Goal: Find specific page/section: Find specific page/section

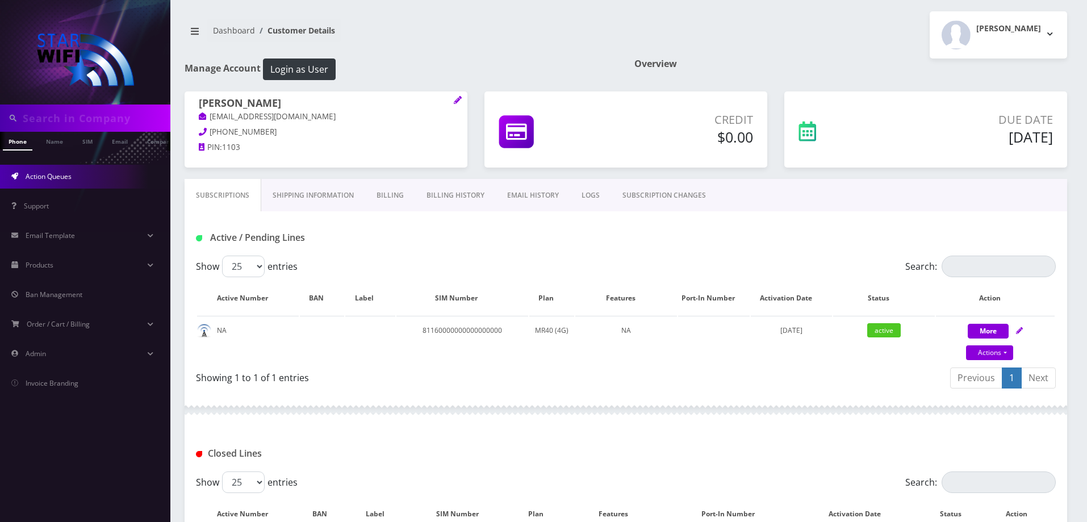
click at [80, 173] on link "Action Queues" at bounding box center [85, 177] width 170 height 24
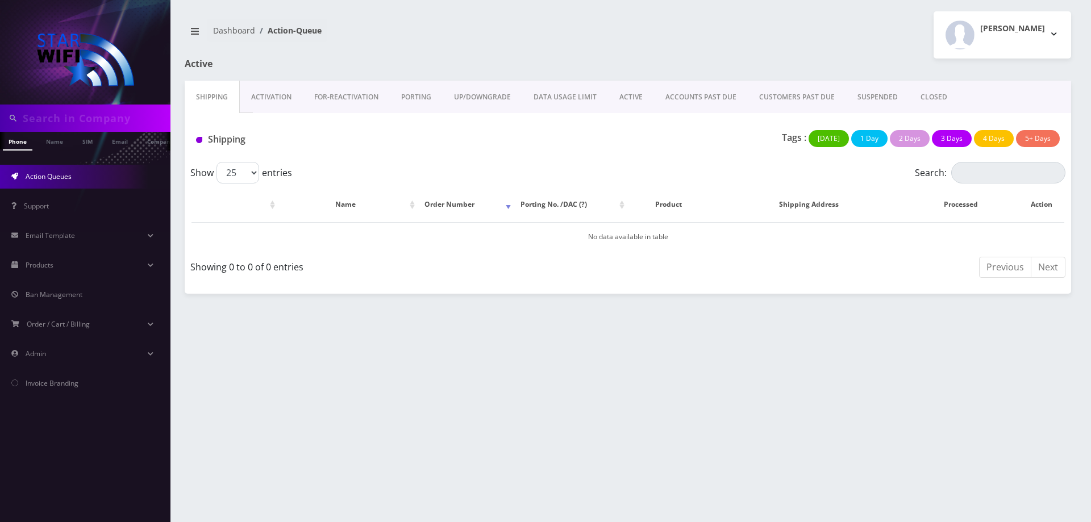
click at [683, 98] on link "ACCOUNTS PAST DUE" at bounding box center [701, 97] width 94 height 33
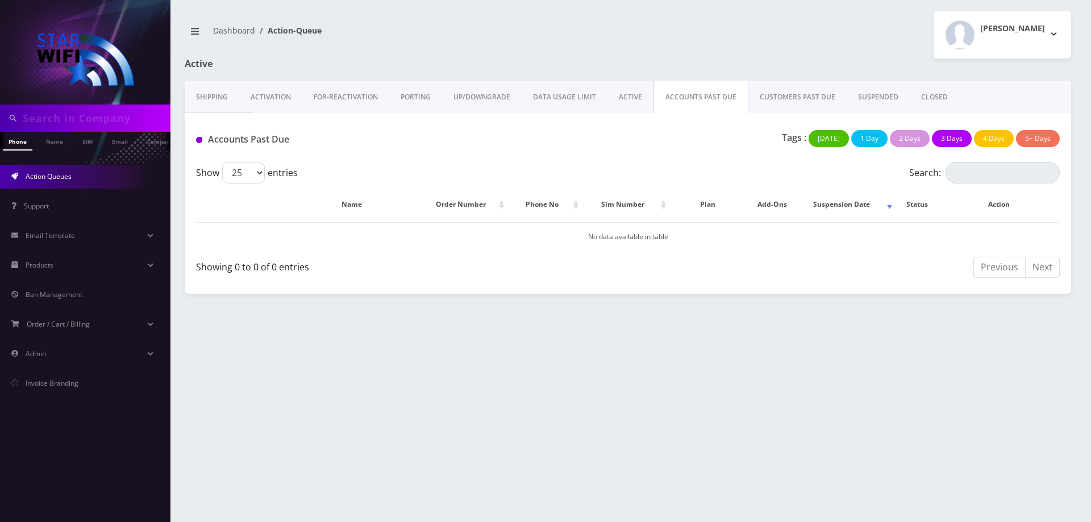
click at [783, 100] on link "CUSTOMERS PAST DUE" at bounding box center [797, 97] width 98 height 33
click at [859, 90] on link "SUSPENDED" at bounding box center [877, 97] width 63 height 33
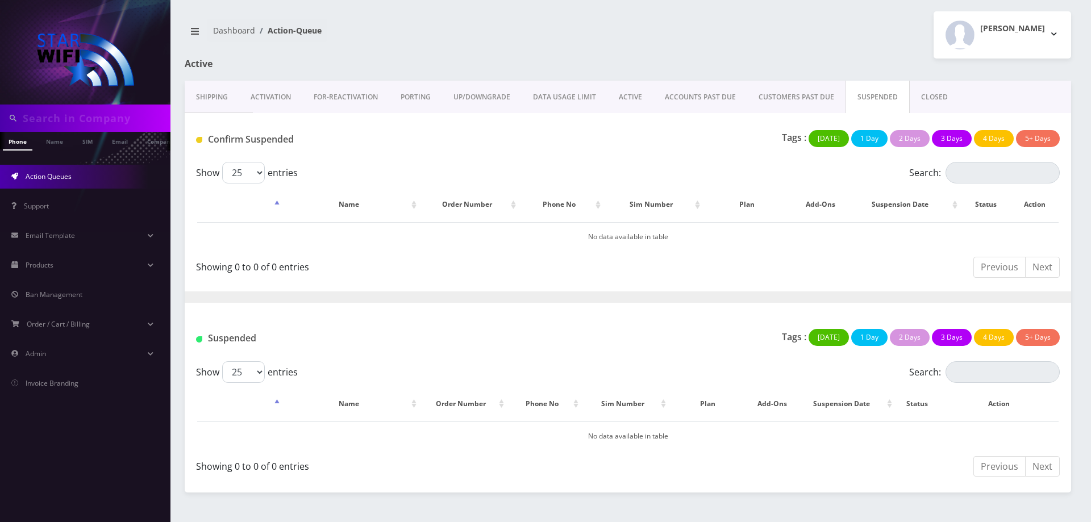
click at [938, 97] on link "CLOSED" at bounding box center [934, 97] width 49 height 33
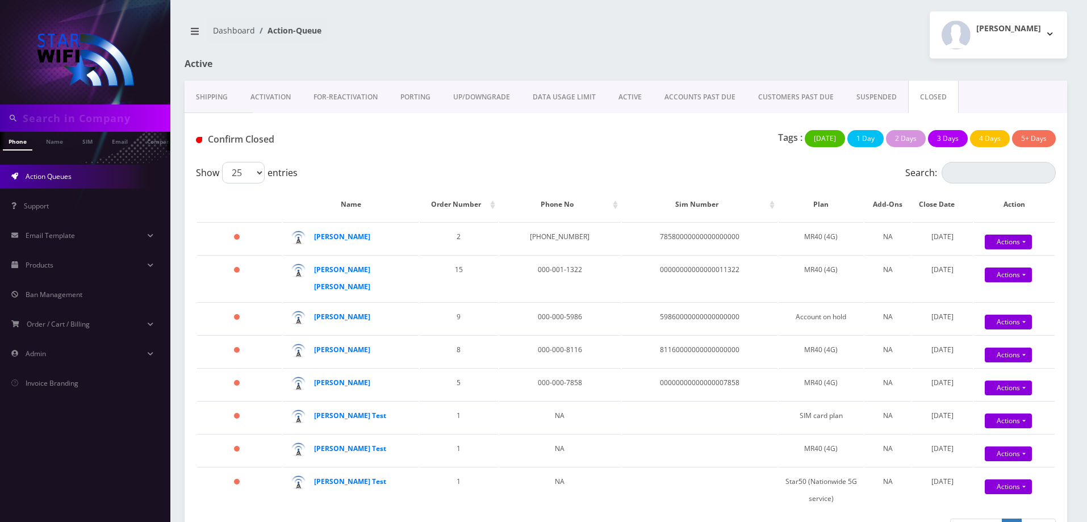
click at [640, 95] on link "ACTIVE" at bounding box center [630, 97] width 46 height 33
